Goal: Task Accomplishment & Management: Manage account settings

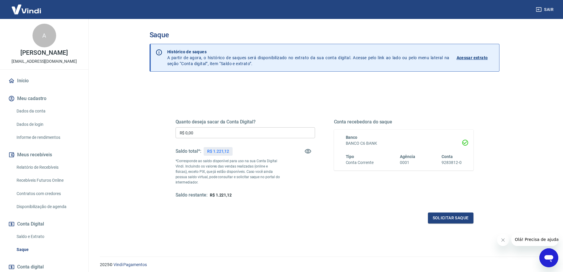
click at [232, 131] on input "R$ 0,00" at bounding box center [246, 132] width 140 height 11
click at [443, 217] on button "Solicitar saque" at bounding box center [451, 217] width 46 height 11
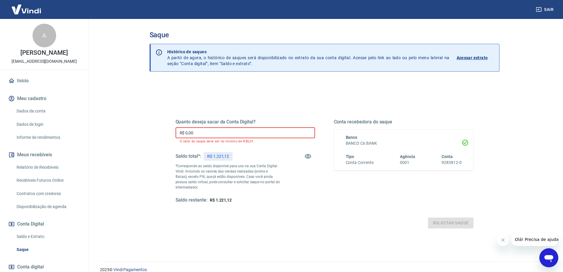
drag, startPoint x: 187, startPoint y: 133, endPoint x: 211, endPoint y: 134, distance: 24.3
click at [211, 134] on input "R$ 0,00" at bounding box center [246, 132] width 140 height 11
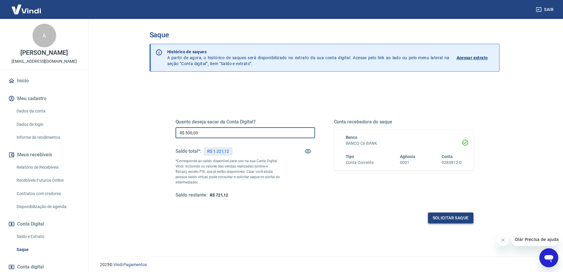
type input "R$ 500,00"
click at [445, 218] on button "Solicitar saque" at bounding box center [451, 217] width 46 height 11
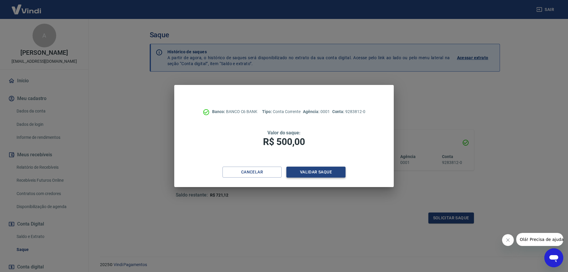
click at [312, 173] on button "Validar saque" at bounding box center [315, 171] width 59 height 11
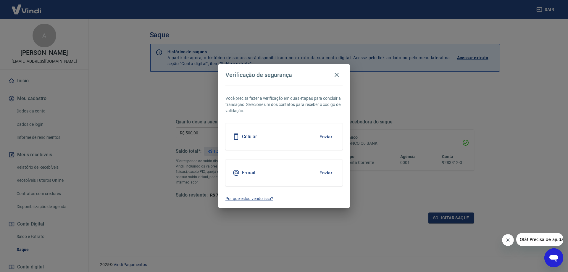
click at [253, 137] on h5 "Celular" at bounding box center [249, 137] width 15 height 6
click at [323, 137] on button "Enviar" at bounding box center [325, 136] width 19 height 12
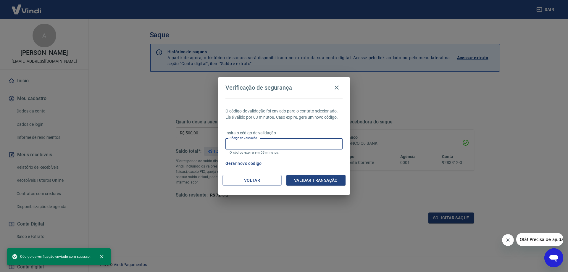
click at [267, 149] on input "Código de validação" at bounding box center [283, 143] width 117 height 11
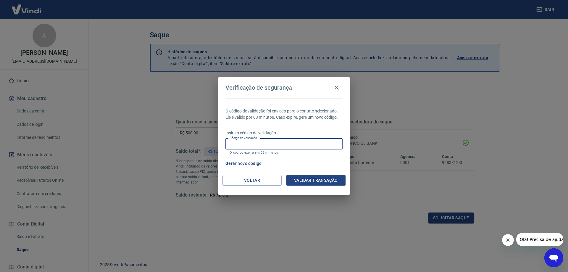
click at [316, 147] on input "Código de validação" at bounding box center [283, 143] width 117 height 11
type input "538401"
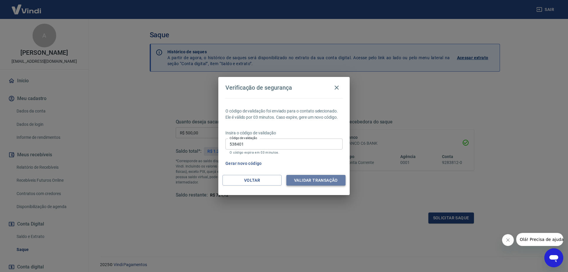
click at [322, 177] on button "Validar transação" at bounding box center [315, 180] width 59 height 11
